Goal: Transaction & Acquisition: Purchase product/service

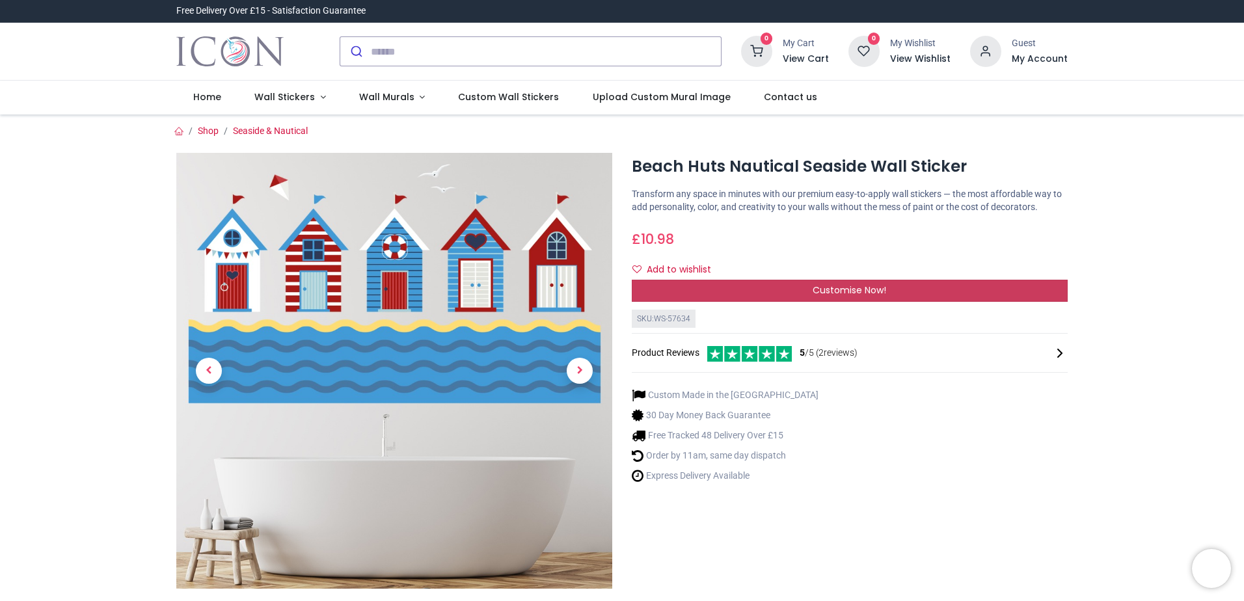
click at [835, 286] on span "Customise Now!" at bounding box center [850, 290] width 74 height 13
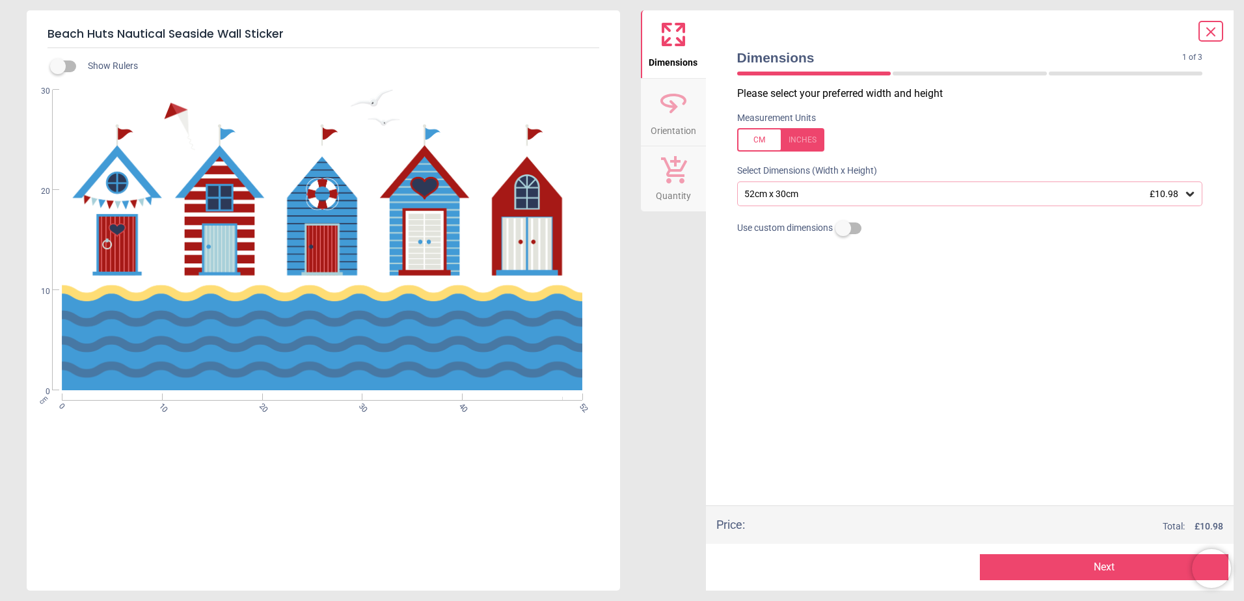
click at [1190, 195] on icon at bounding box center [1190, 193] width 13 height 13
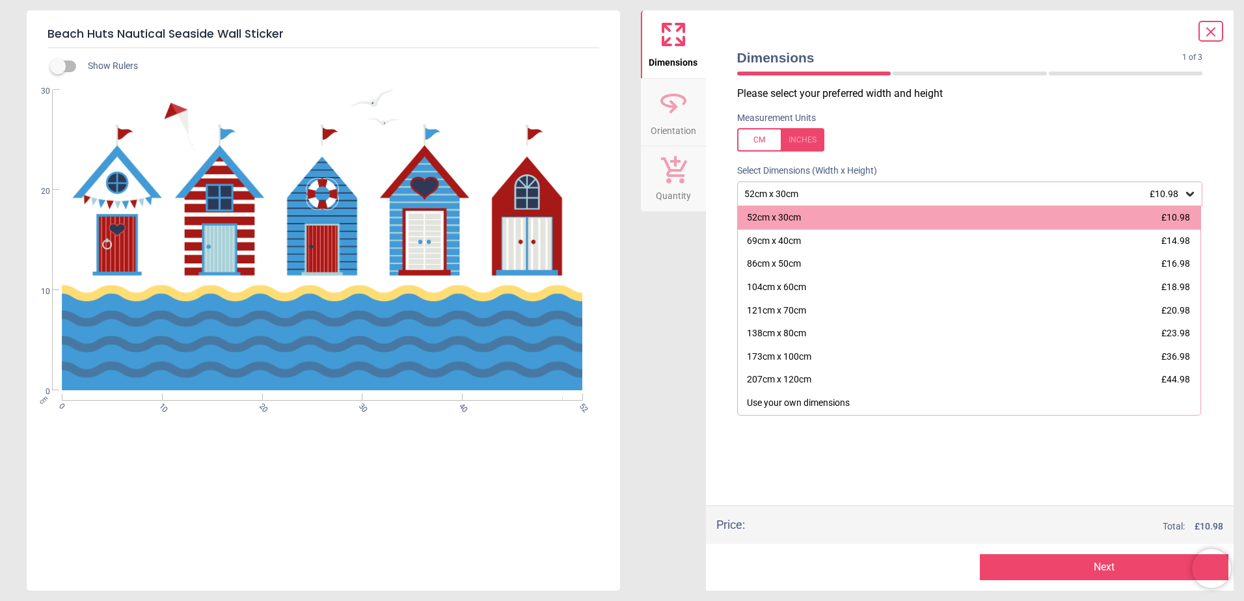
click at [692, 318] on div "Dimensions Orientation Quantity" at bounding box center [673, 300] width 65 height 580
click at [675, 177] on icon at bounding box center [674, 169] width 26 height 27
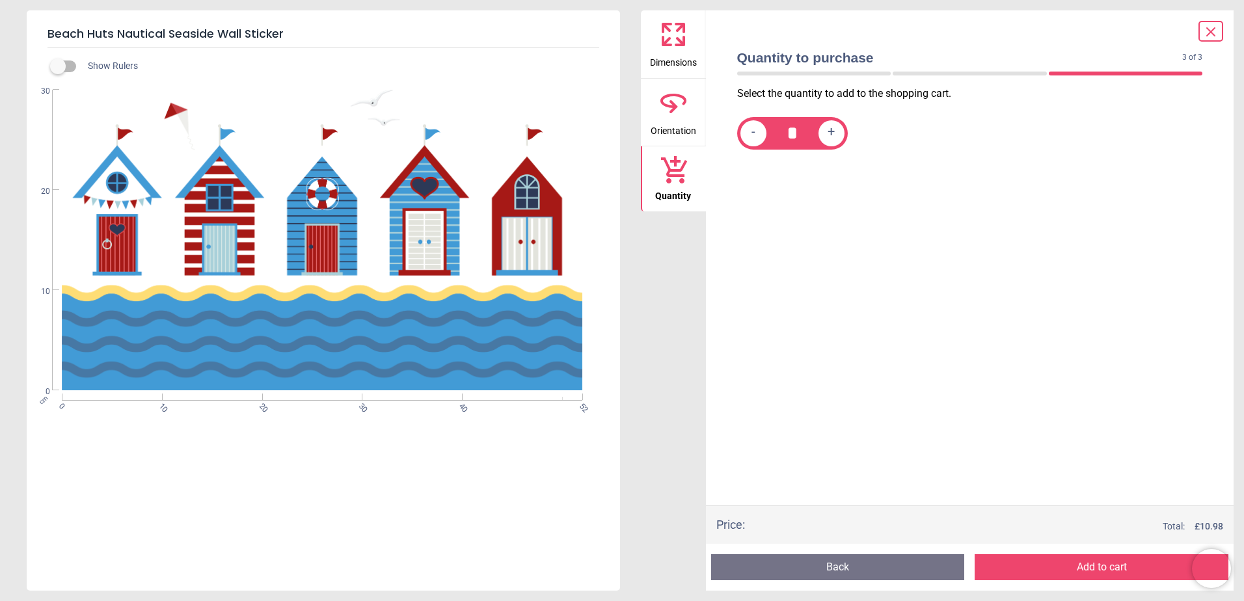
click at [883, 564] on button "Back" at bounding box center [838, 567] width 254 height 26
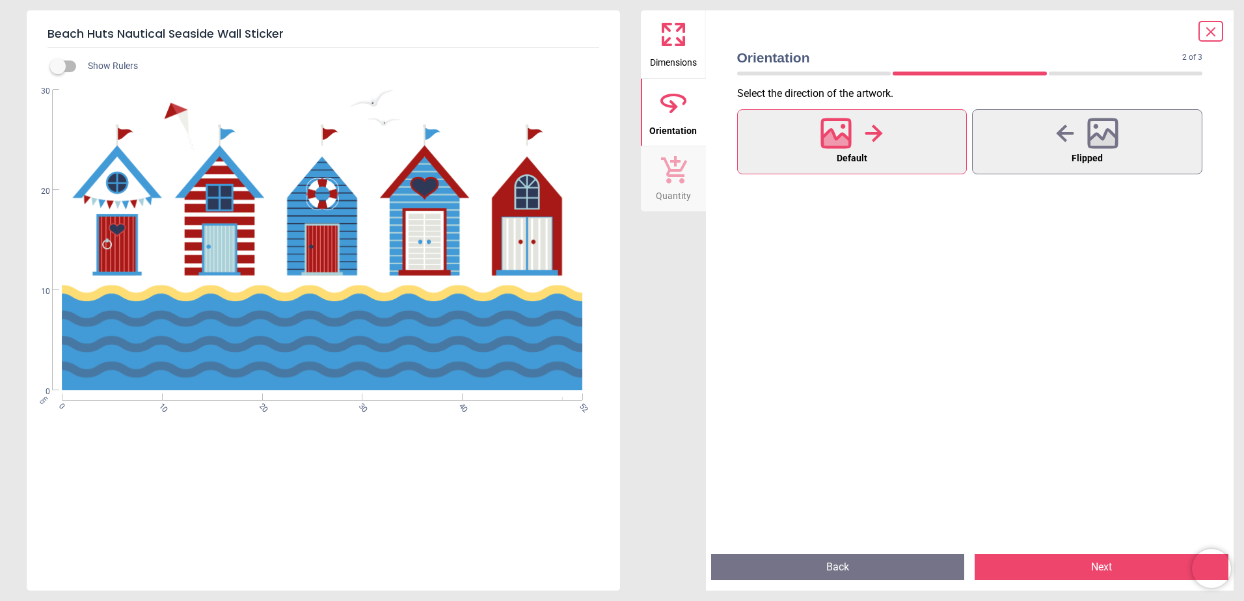
click at [883, 564] on button "Back" at bounding box center [838, 567] width 254 height 26
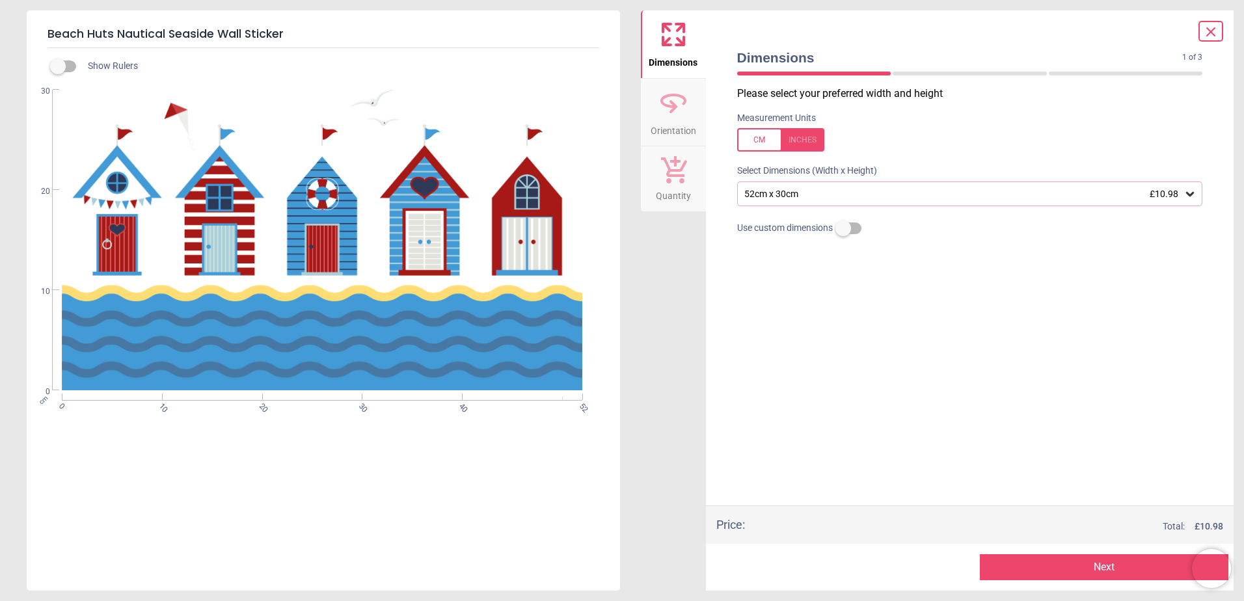
click at [882, 564] on div at bounding box center [840, 567] width 249 height 26
click at [1210, 25] on icon at bounding box center [1211, 32] width 16 height 16
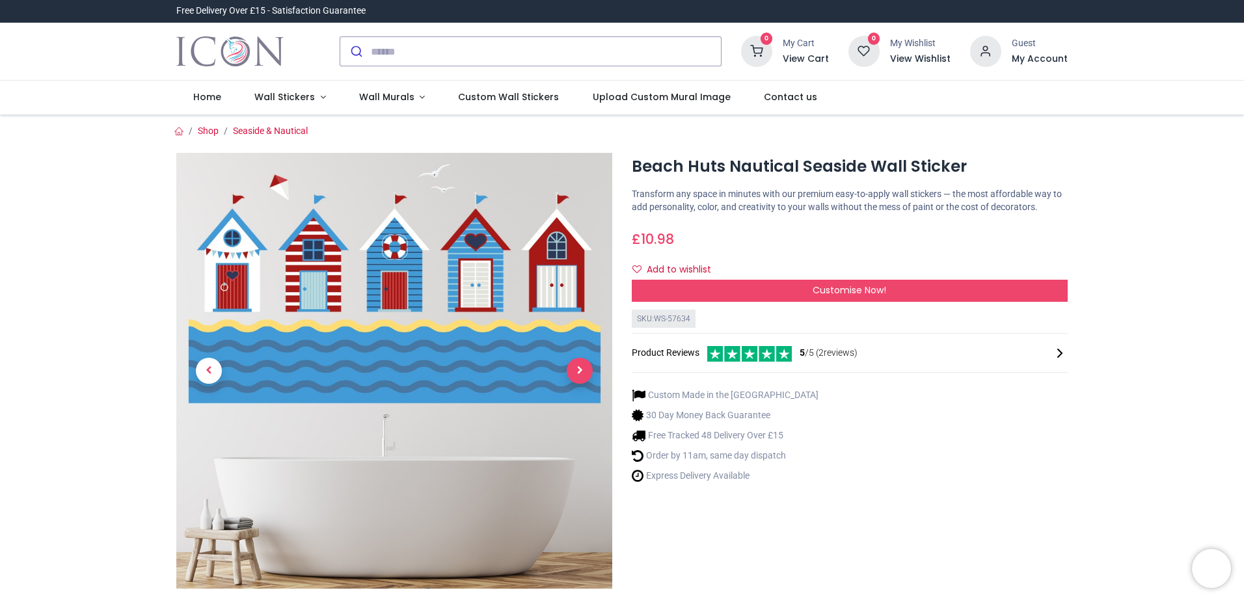
click at [579, 370] on span "Next" at bounding box center [580, 371] width 26 height 26
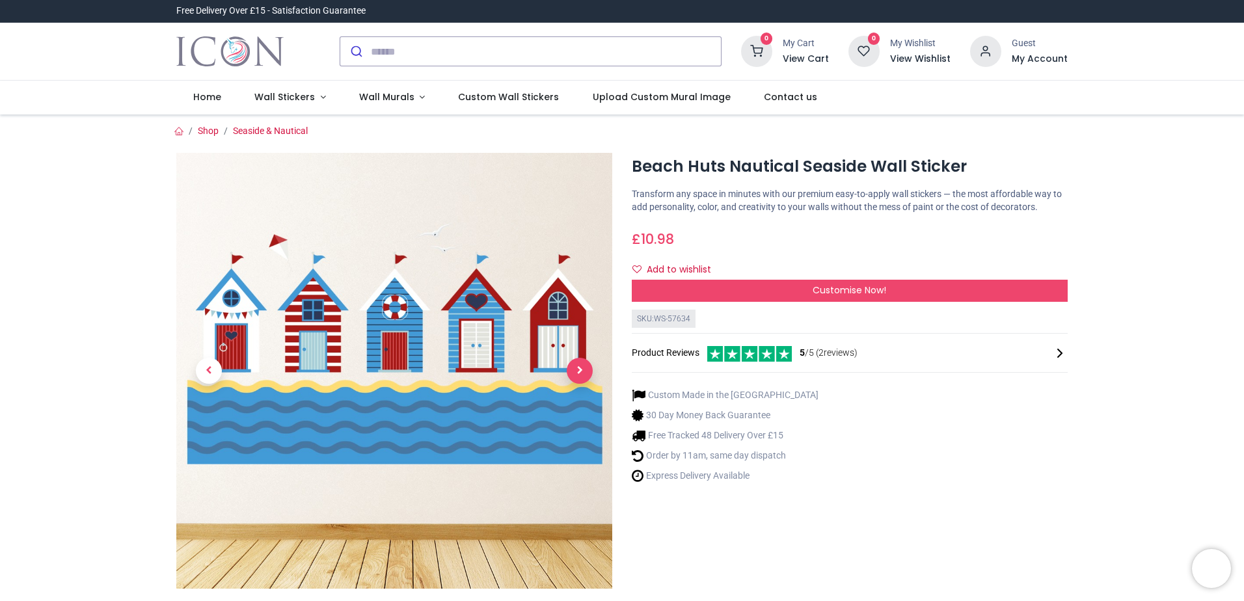
click at [579, 370] on span "Next" at bounding box center [580, 371] width 26 height 26
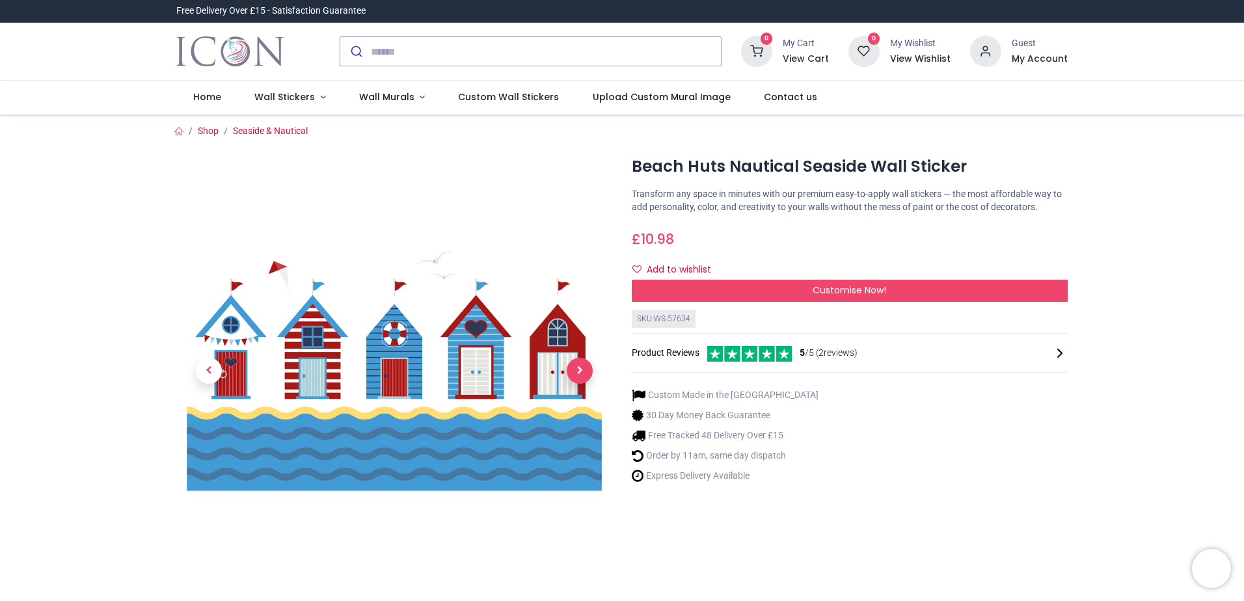
click at [579, 370] on span "Next" at bounding box center [580, 371] width 26 height 26
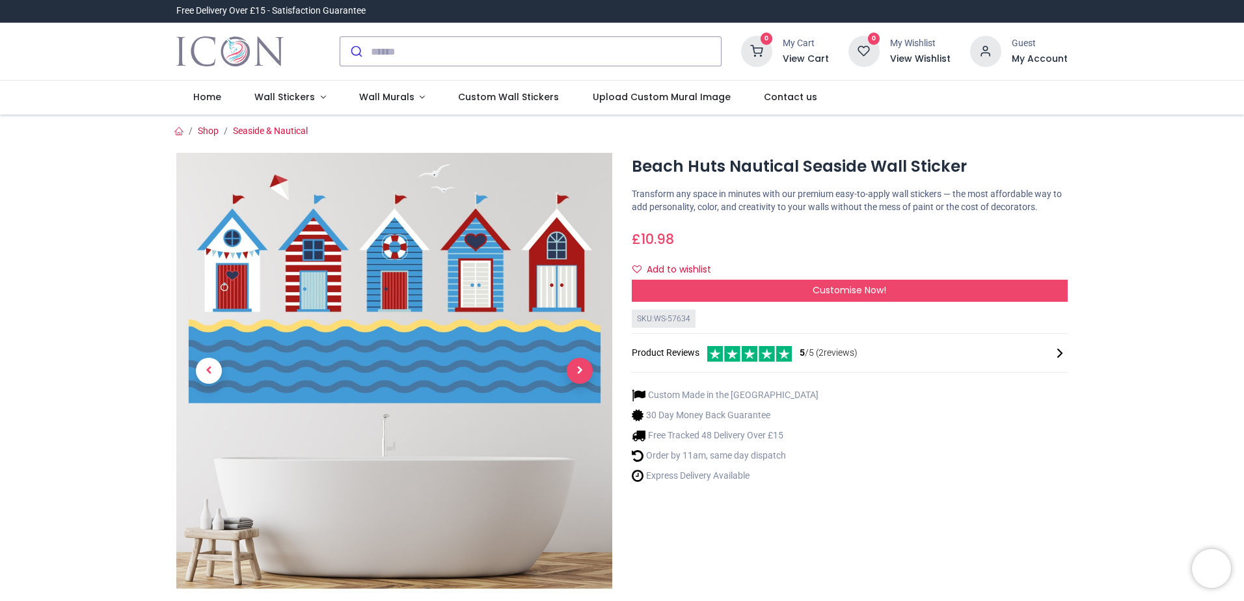
click at [579, 370] on span "Next" at bounding box center [580, 371] width 26 height 26
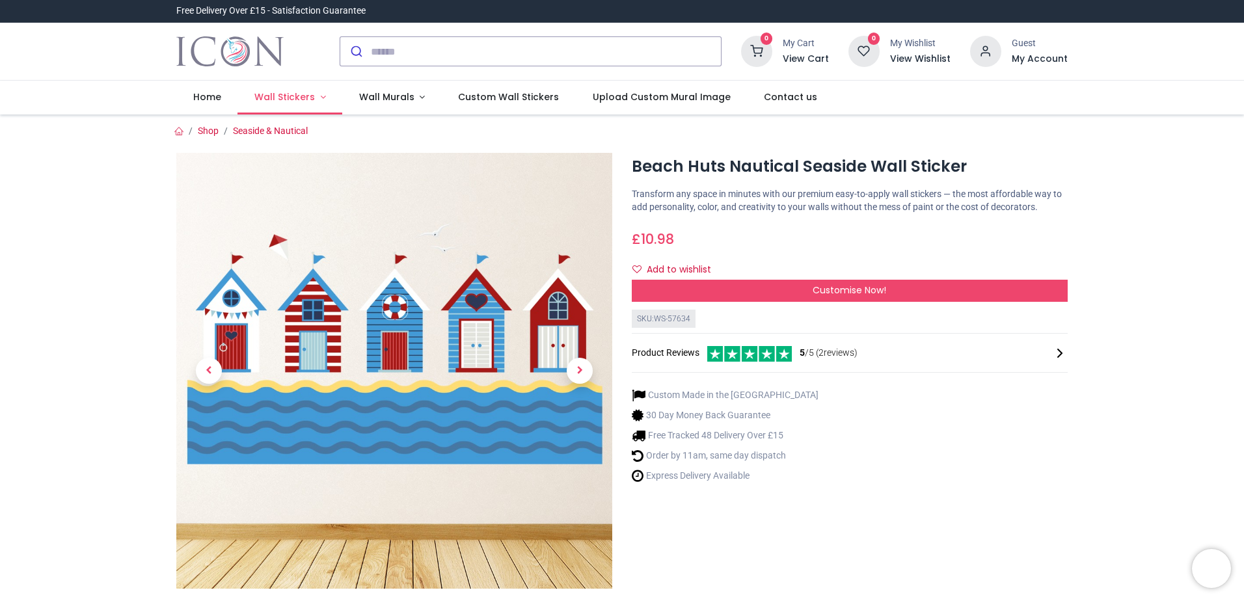
click at [278, 102] on span "Wall Stickers" at bounding box center [284, 96] width 61 height 13
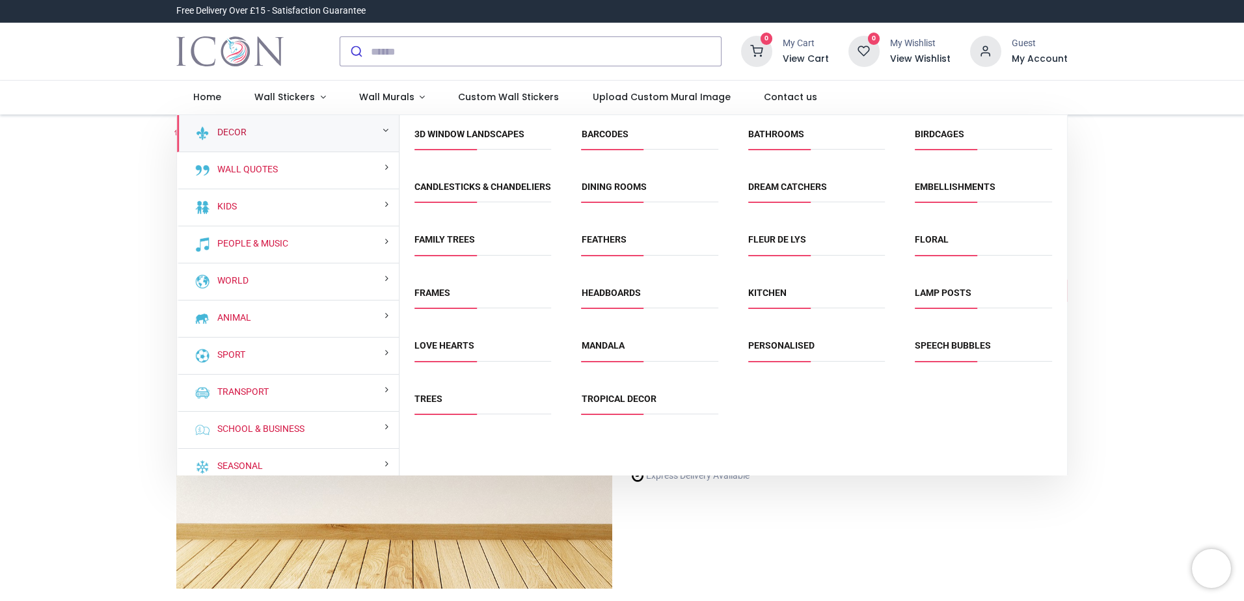
click at [245, 137] on link "Decor" at bounding box center [229, 132] width 34 height 13
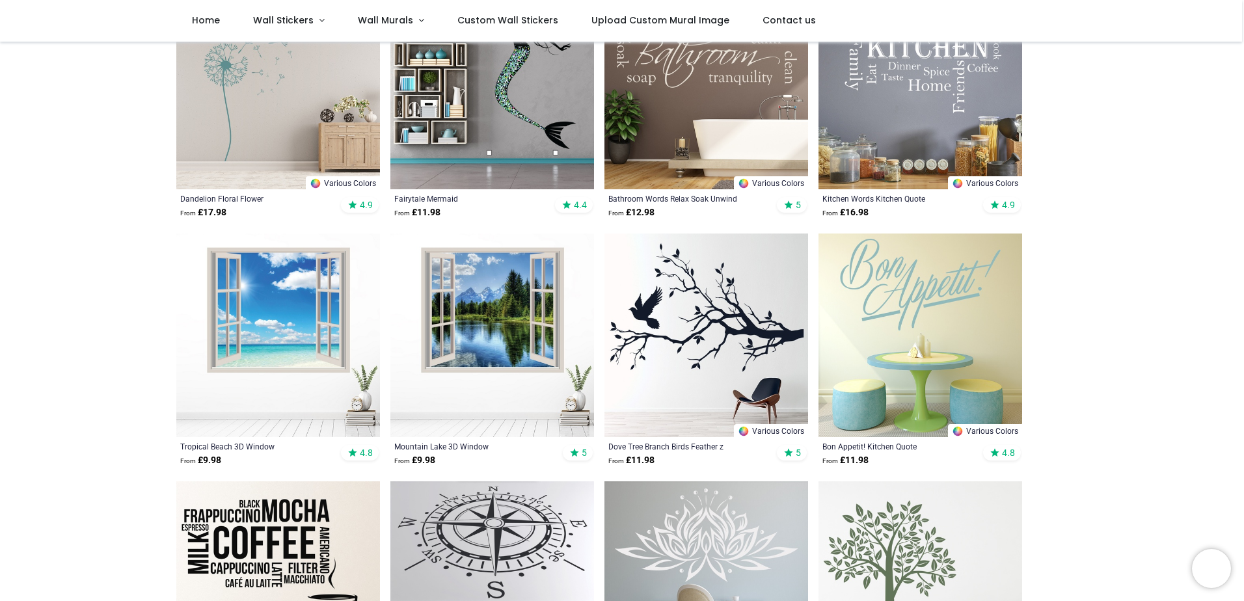
scroll to position [325, 0]
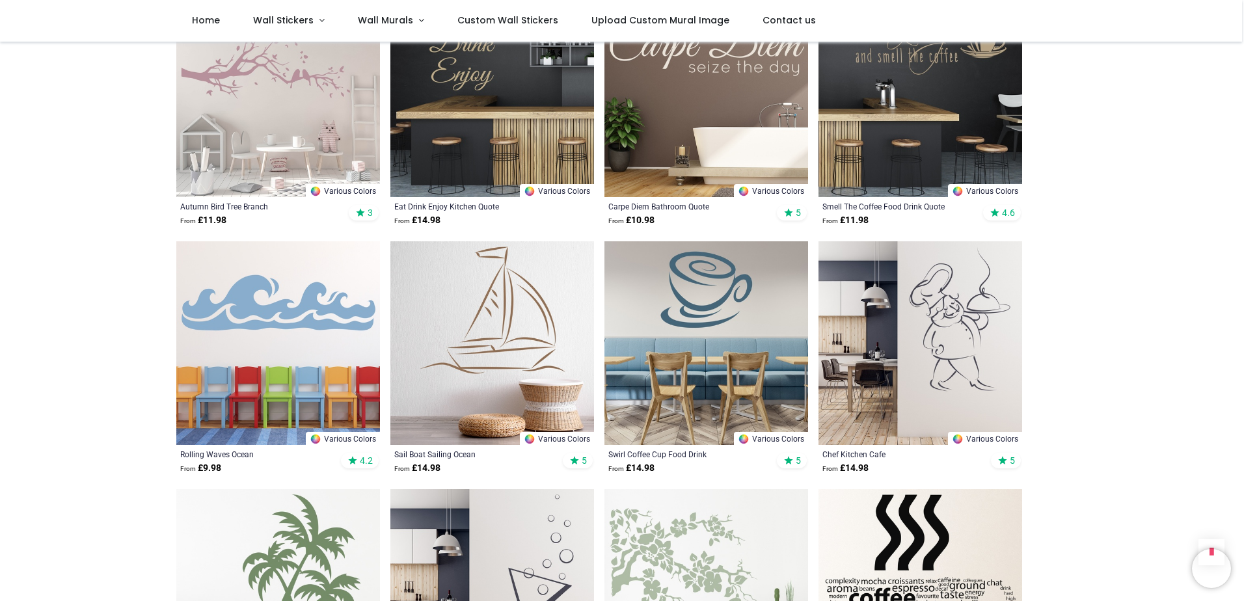
scroll to position [3188, 0]
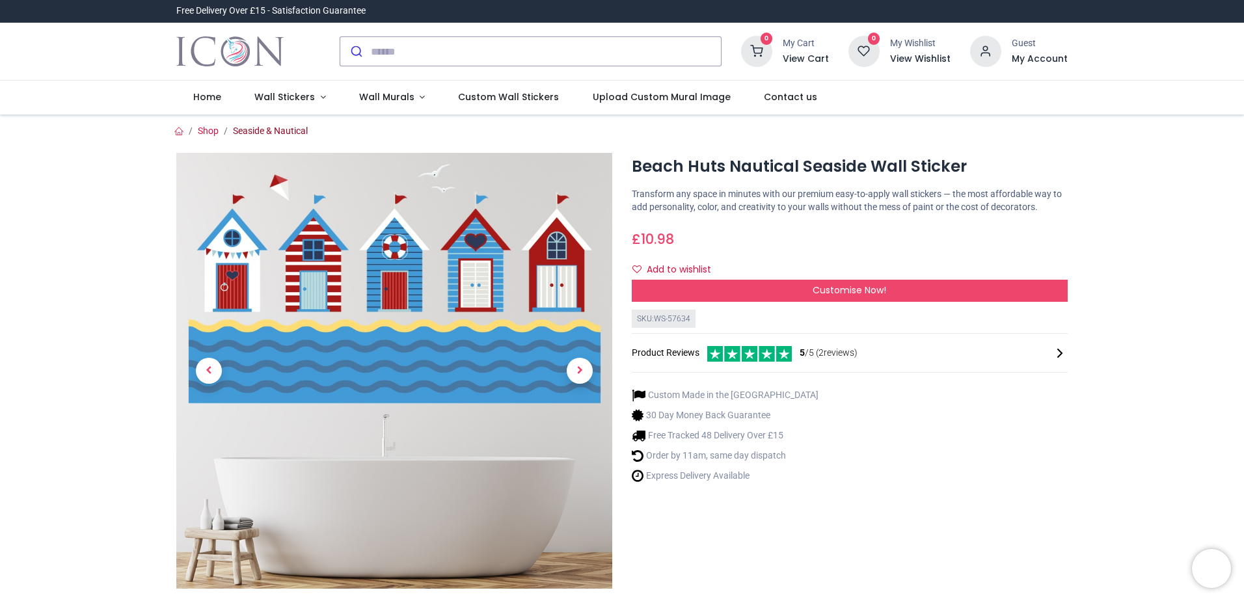
click at [241, 129] on link "Seaside & Nautical" at bounding box center [270, 131] width 75 height 10
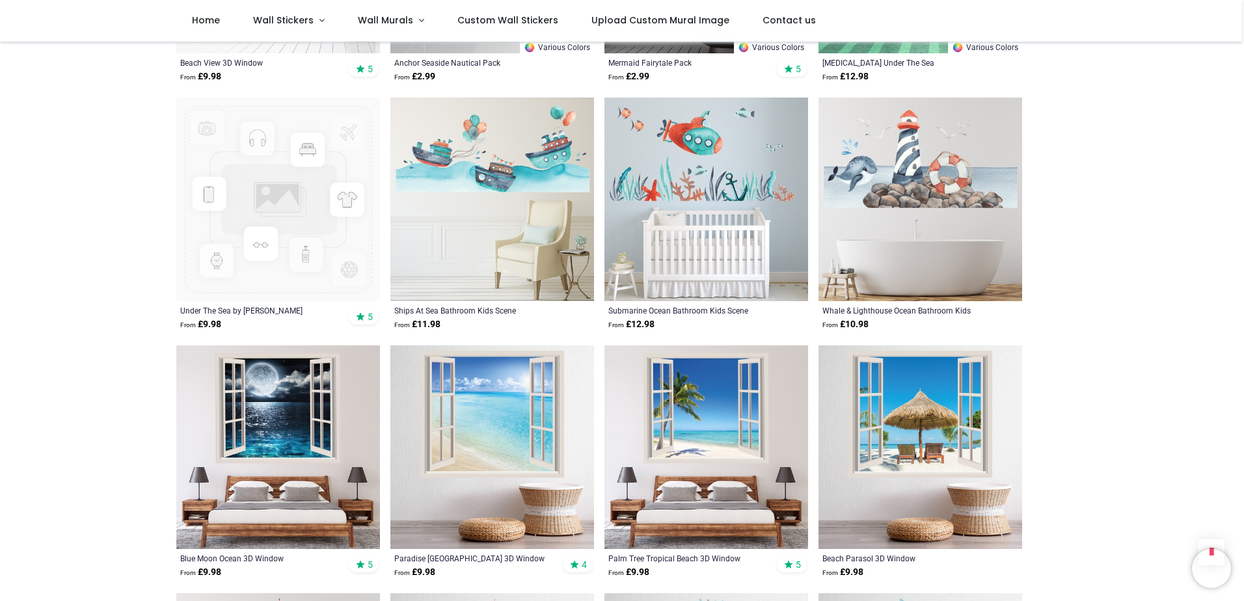
scroll to position [1171, 0]
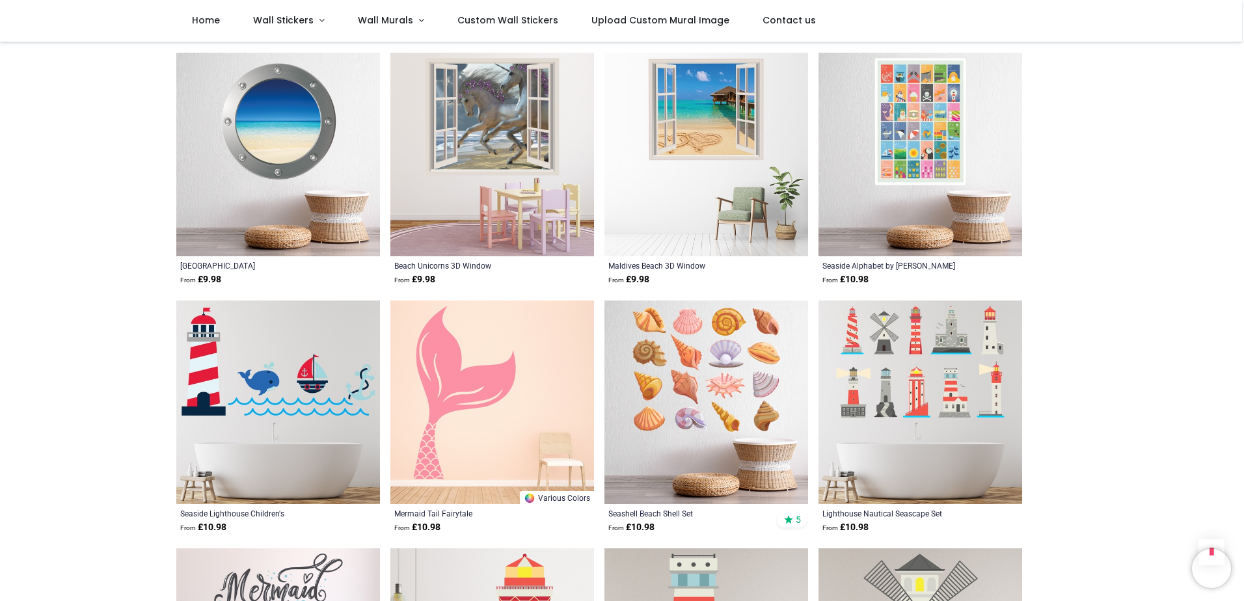
scroll to position [2993, 0]
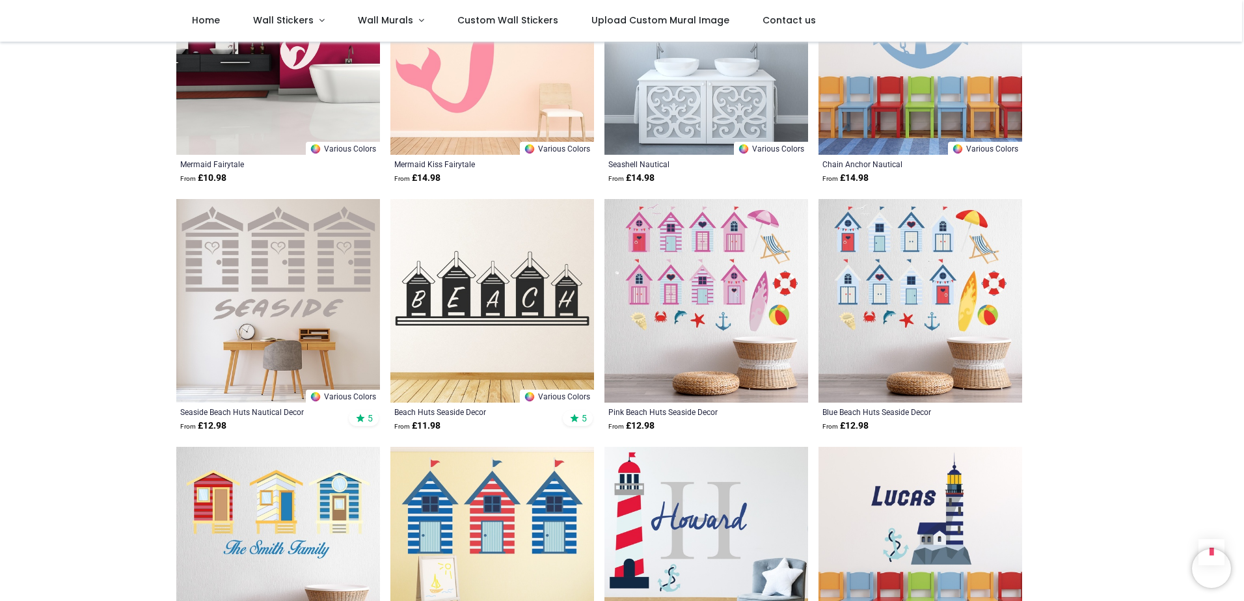
scroll to position [4815, 0]
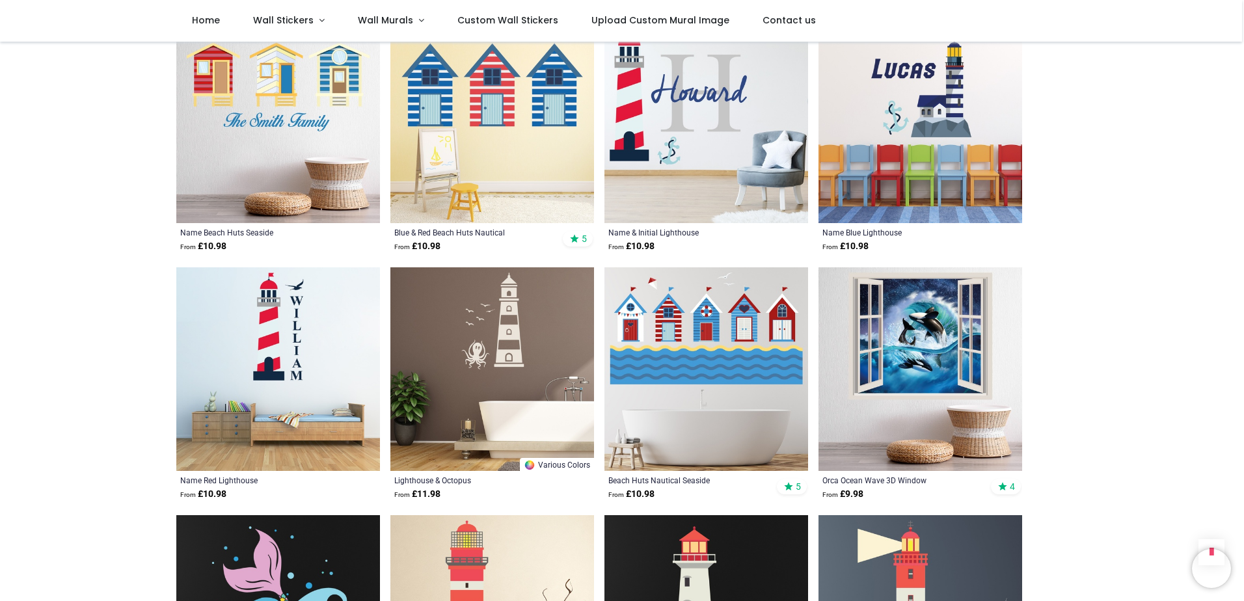
scroll to position [5206, 0]
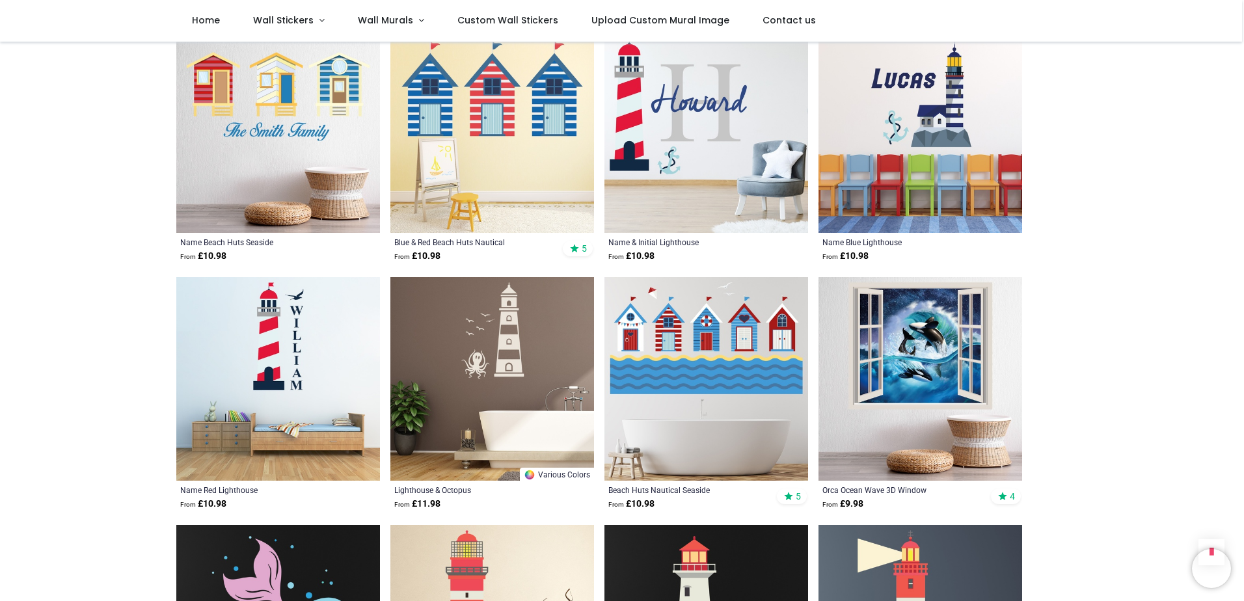
click at [654, 299] on img at bounding box center [707, 379] width 204 height 204
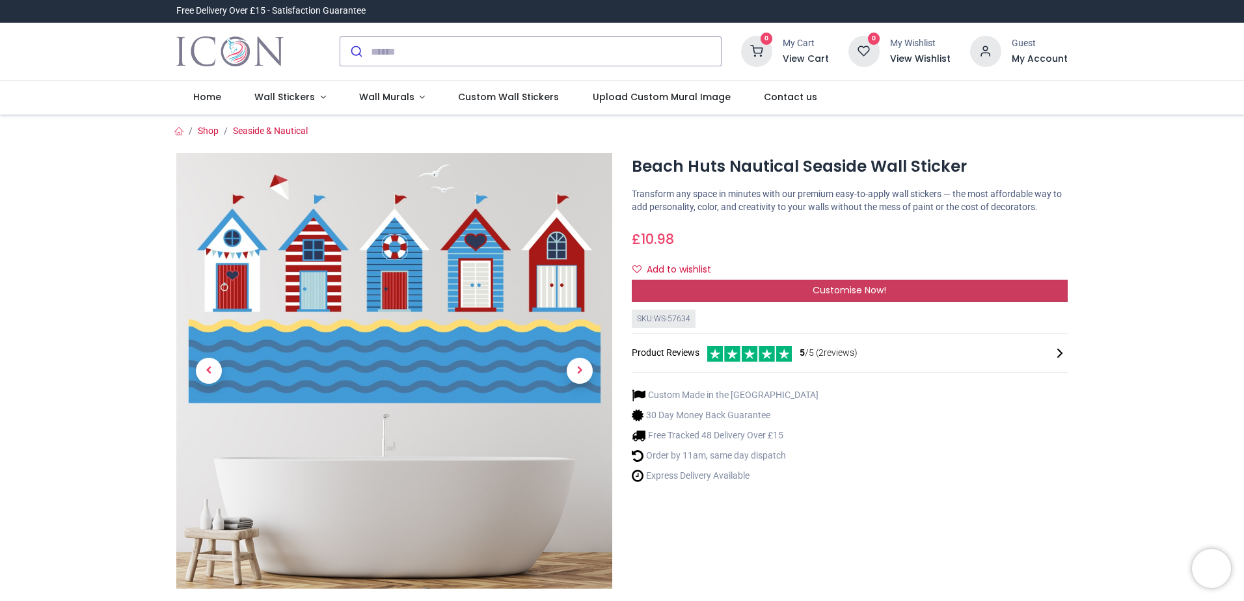
click at [823, 288] on span "Customise Now!" at bounding box center [850, 290] width 74 height 13
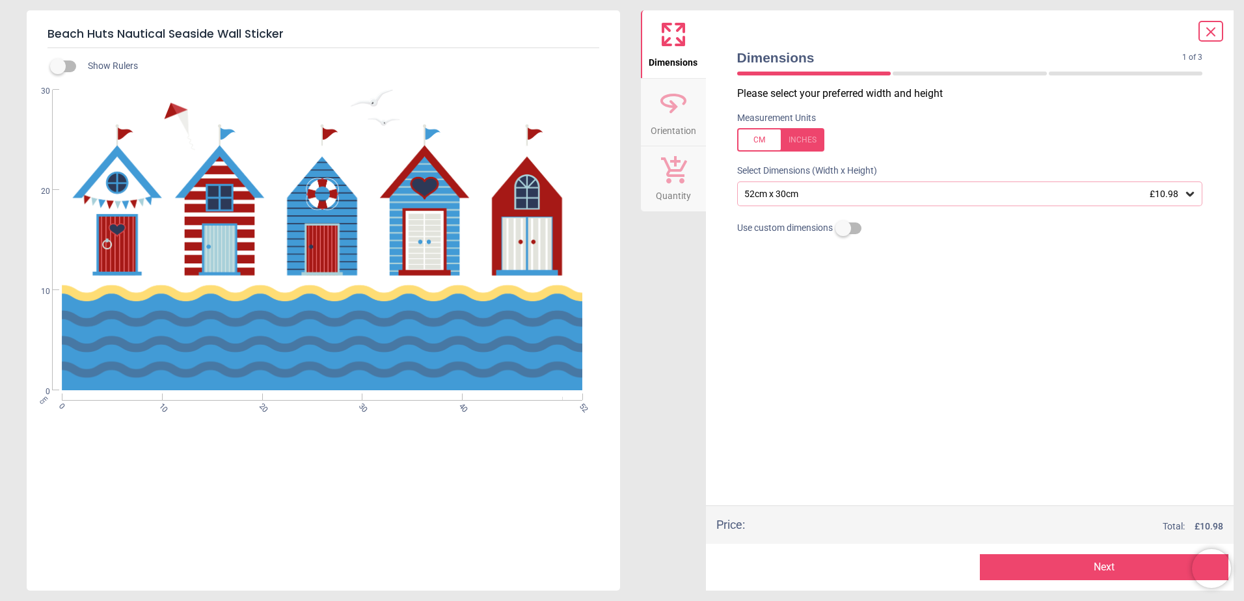
click at [1190, 195] on icon at bounding box center [1190, 193] width 13 height 13
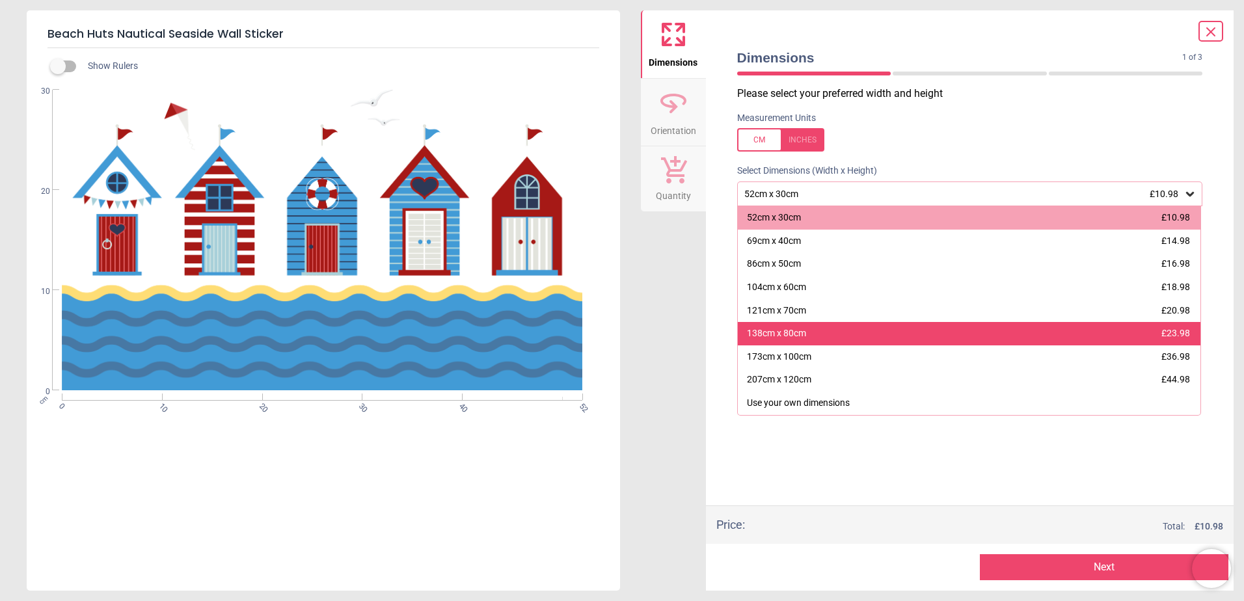
drag, startPoint x: 863, startPoint y: 360, endPoint x: 863, endPoint y: 343, distance: 17.6
click at [863, 343] on div "52cm x 30cm £10.98 69cm x 40cm £14.98 86cm x 50cm £16.98 104cm x 60cm £18.98 12…" at bounding box center [969, 310] width 465 height 209
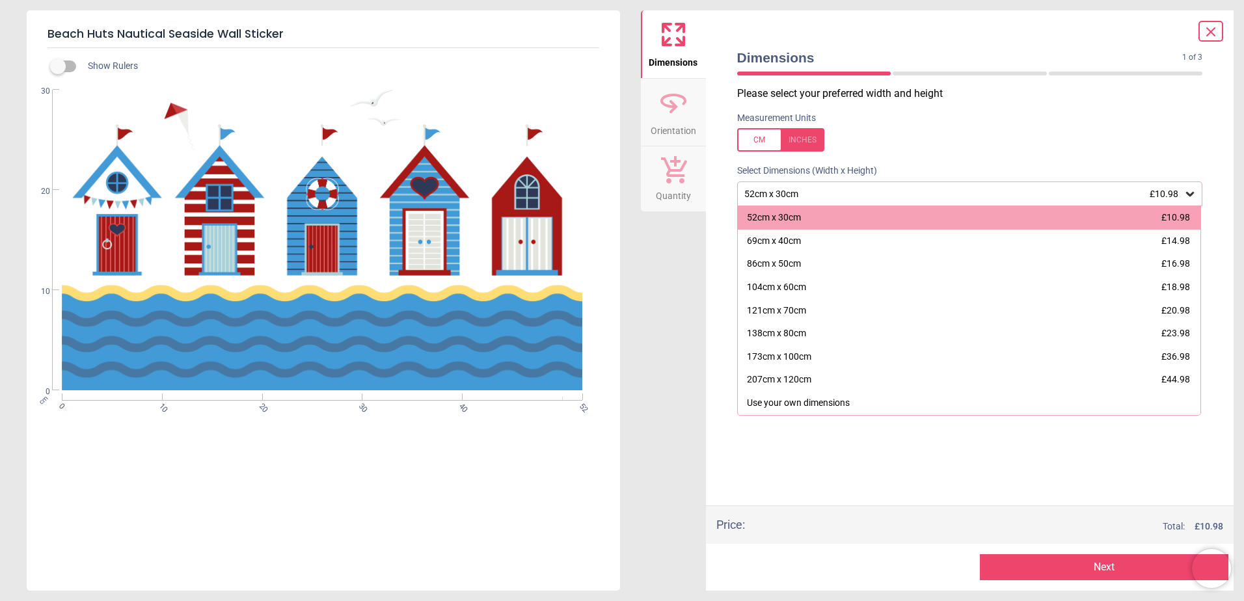
click at [92, 105] on div "cm 0 10 20 30 40 52 0 10 20 30" at bounding box center [322, 240] width 591 height 301
